Goal: Book appointment/travel/reservation

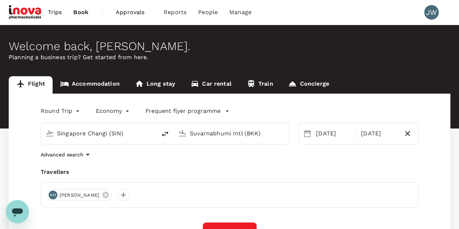
type input "Singapore Changi (SIN)"
type input "Suvarnabhumi Intl (BKK)"
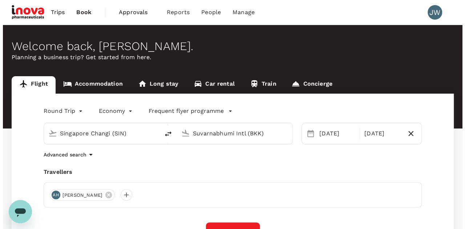
scroll to position [109, 0]
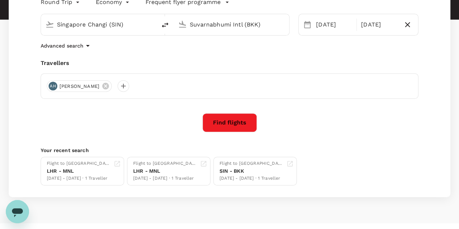
click at [223, 119] on button "Find flights" at bounding box center [230, 122] width 54 height 19
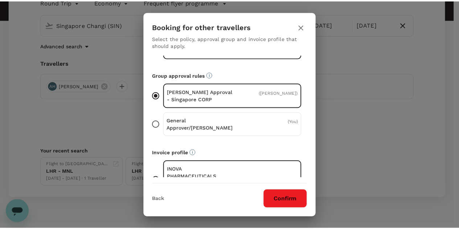
scroll to position [49, 0]
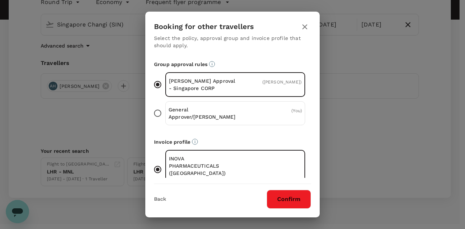
click at [290, 197] on button "Confirm" at bounding box center [288, 199] width 44 height 19
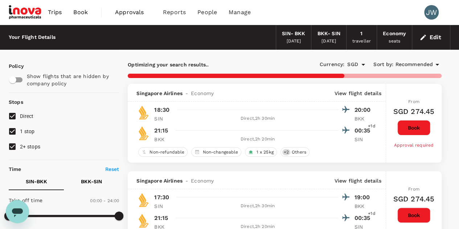
click at [11, 146] on input "2+ stops" at bounding box center [12, 146] width 15 height 15
checkbox input "false"
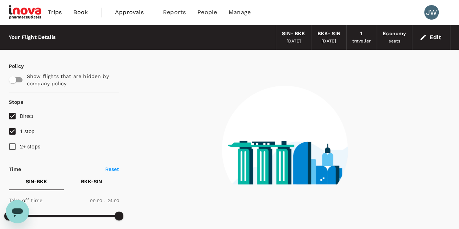
click at [11, 130] on input "1 stop" at bounding box center [12, 131] width 15 height 15
checkbox input "false"
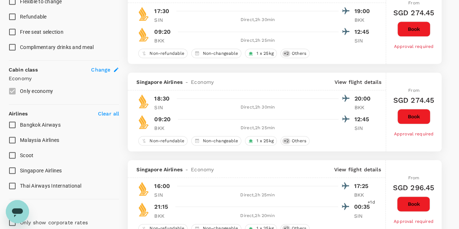
scroll to position [384, 0]
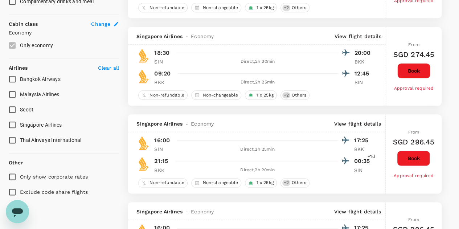
click at [11, 123] on input "Singapore Airlines" at bounding box center [12, 124] width 15 height 15
checkbox input "true"
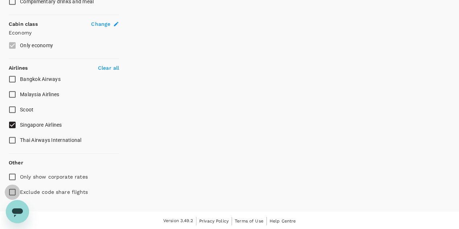
click at [12, 192] on input "Exclude code share flights" at bounding box center [12, 191] width 15 height 15
checkbox input "true"
type input "725"
checkbox input "false"
checkbox input "true"
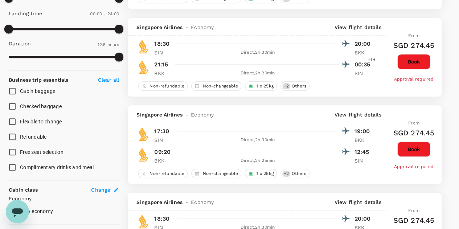
scroll to position [109, 0]
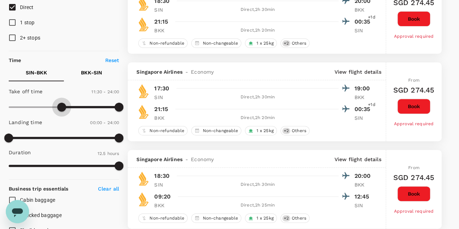
type input "660"
drag, startPoint x: 8, startPoint y: 106, endPoint x: 60, endPoint y: 105, distance: 51.9
click at [60, 105] on span at bounding box center [59, 107] width 9 height 9
type input "810"
drag, startPoint x: 119, startPoint y: 107, endPoint x: 71, endPoint y: 111, distance: 47.8
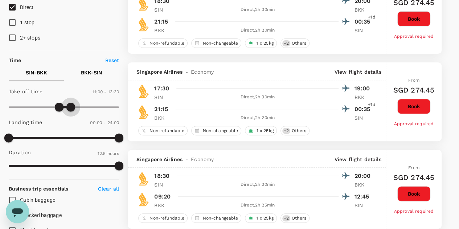
click at [71, 111] on span at bounding box center [70, 107] width 9 height 9
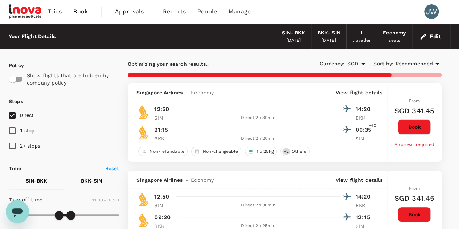
scroll to position [0, 0]
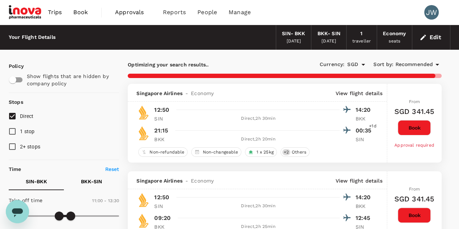
checkbox input "false"
checkbox input "true"
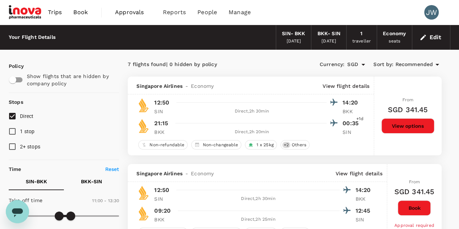
click at [436, 64] on icon at bounding box center [438, 65] width 4 height 2
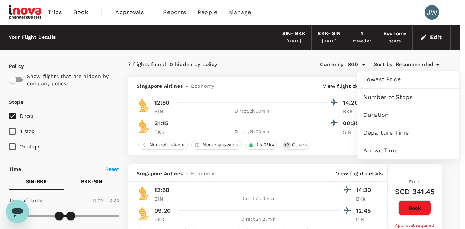
click at [382, 80] on span "Lowest Price" at bounding box center [408, 79] width 90 height 9
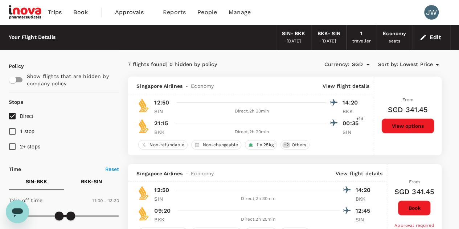
scroll to position [109, 0]
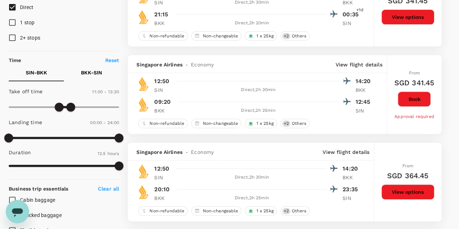
click at [408, 192] on button "View options" at bounding box center [408, 191] width 53 height 15
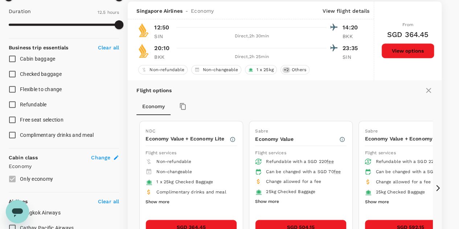
scroll to position [251, 0]
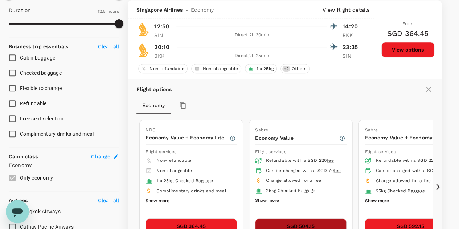
click at [278, 220] on button "SGD 504.15" at bounding box center [300, 226] width 91 height 15
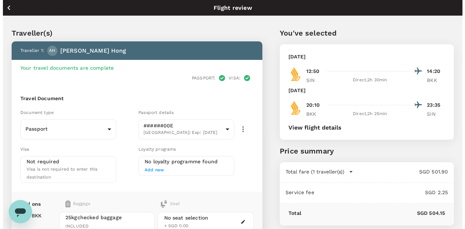
scroll to position [109, 0]
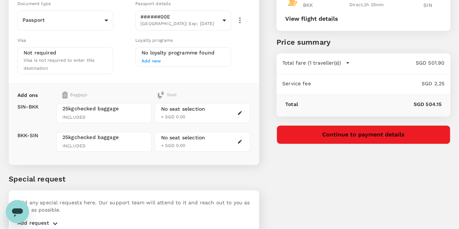
click at [250, 103] on div "No seat selection + SGD 0.00" at bounding box center [202, 113] width 95 height 20
click at [243, 110] on icon "button" at bounding box center [239, 112] width 5 height 5
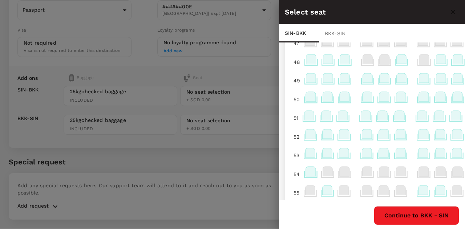
scroll to position [115, 0]
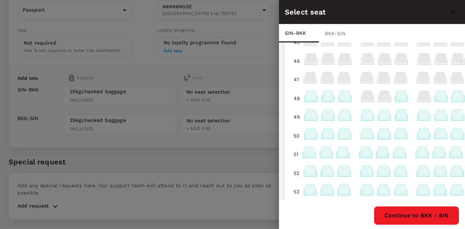
click at [370, 115] on icon at bounding box center [367, 114] width 10 height 9
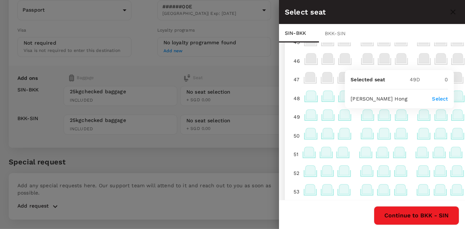
click at [441, 98] on p "Select" at bounding box center [440, 98] width 16 height 7
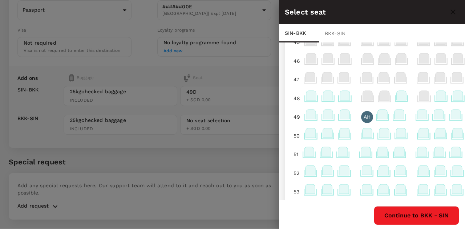
click at [427, 215] on button "Continue to BKK - SIN" at bounding box center [416, 215] width 85 height 19
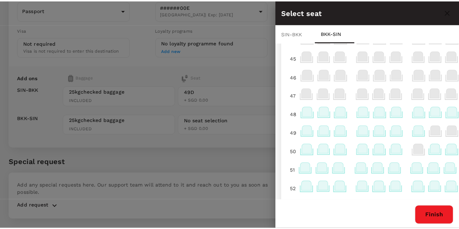
scroll to position [138, 0]
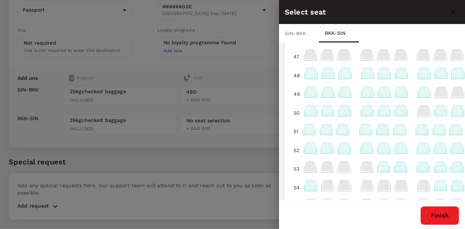
click at [364, 131] on icon at bounding box center [366, 128] width 10 height 9
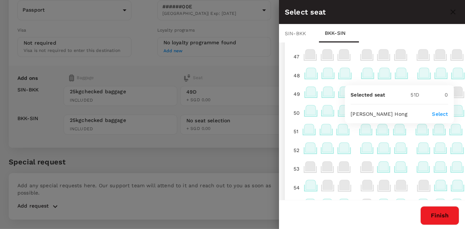
click at [446, 113] on p "Select" at bounding box center [440, 113] width 16 height 7
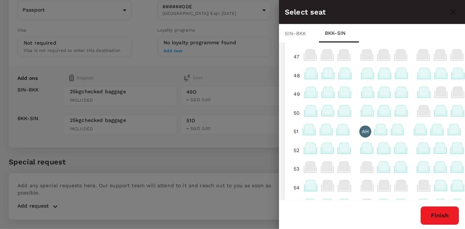
click at [433, 217] on button "Finish" at bounding box center [439, 215] width 39 height 19
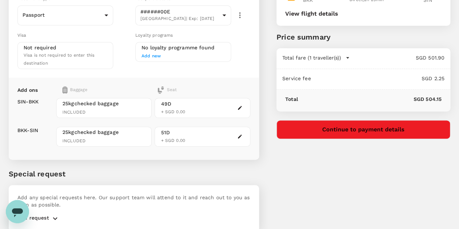
scroll to position [119, 0]
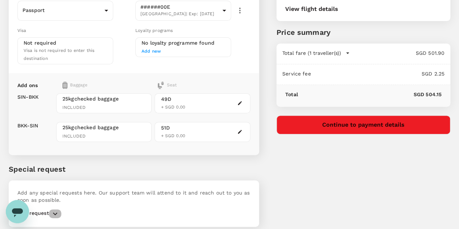
click at [56, 212] on icon "button" at bounding box center [55, 213] width 4 height 3
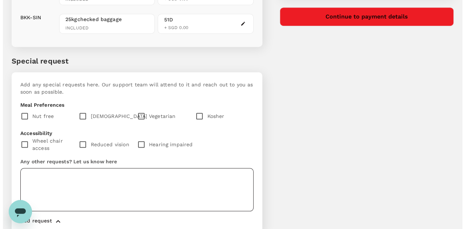
scroll to position [235, 0]
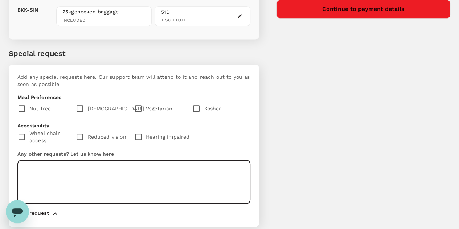
click at [75, 160] on textarea at bounding box center [133, 181] width 233 height 43
type textarea "i"
type textarea "Aisle seat please."
click at [392, 8] on button "Continue to payment details" at bounding box center [364, 9] width 174 height 19
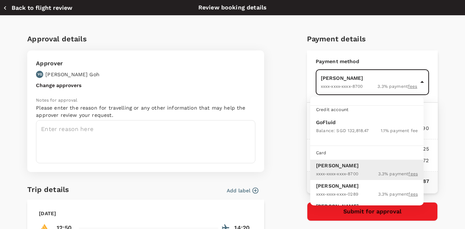
click at [339, 82] on body "Back to flight results Flight review Traveller(s) Traveller 1 : AH [PERSON_NAME…" at bounding box center [232, 1] width 465 height 473
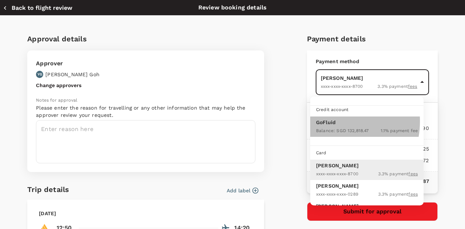
click at [327, 121] on p "GoFluid" at bounding box center [367, 122] width 102 height 7
type input "9e677c2c-1b51-4fb9-8b8e-e61d94c42ce6"
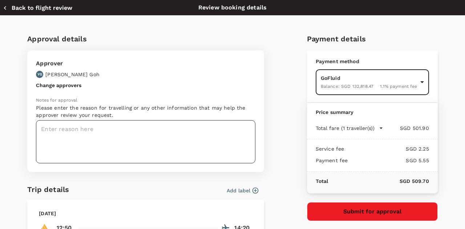
click at [40, 130] on textarea at bounding box center [145, 141] width 219 height 43
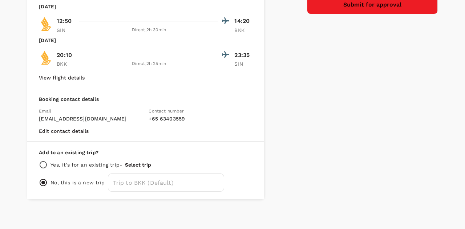
scroll to position [209, 0]
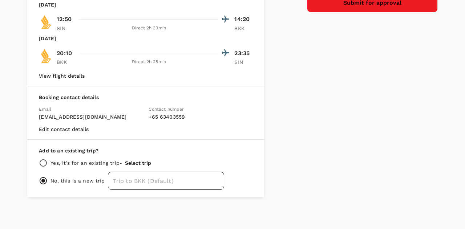
type textarea "Attend part of AMENA LT meeting in [GEOGRAPHIC_DATA]."
click at [168, 178] on input "text" at bounding box center [166, 181] width 116 height 18
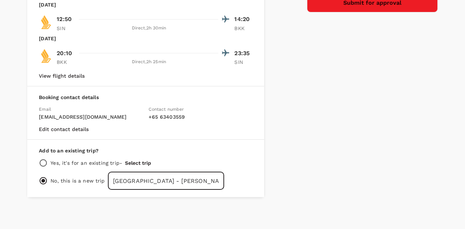
type input "[GEOGRAPHIC_DATA] - [PERSON_NAME]"
click at [354, 121] on div "Payment details Payment method GoFluid Balance : SGD 132,818.47 1.1 % payment f…" at bounding box center [369, 7] width 137 height 379
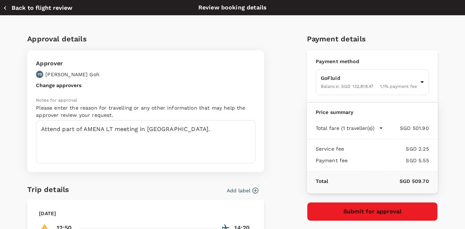
scroll to position [109, 0]
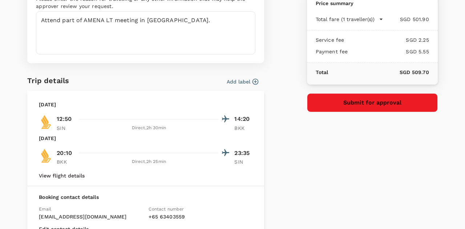
click at [360, 105] on button "Submit for approval" at bounding box center [372, 102] width 131 height 19
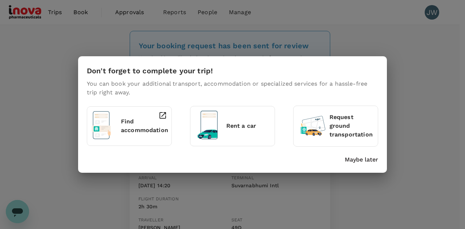
click at [363, 159] on p "Maybe later" at bounding box center [361, 159] width 33 height 9
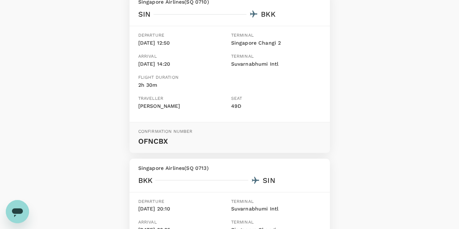
scroll to position [101, 0]
